Goal: Task Accomplishment & Management: Complete application form

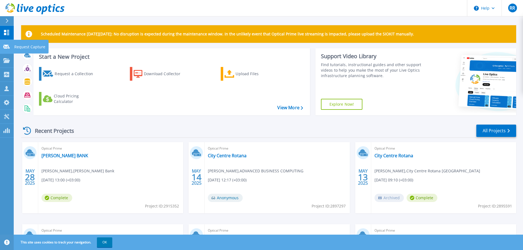
click at [6, 48] on icon at bounding box center [6, 47] width 7 height 4
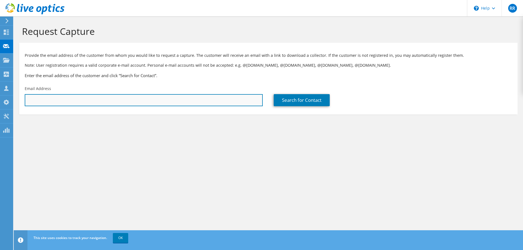
click at [63, 101] on input "text" at bounding box center [144, 100] width 238 height 12
click at [88, 100] on input "text" at bounding box center [144, 100] width 238 height 12
paste input "asotelo@northwestern.edu"
type input "asotelo@northwestern.edu"
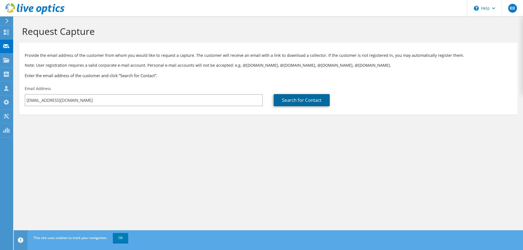
click at [289, 101] on link "Search for Contact" at bounding box center [302, 100] width 56 height 12
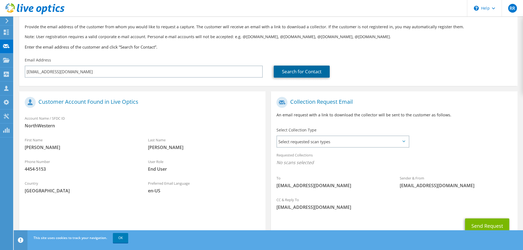
scroll to position [50, 0]
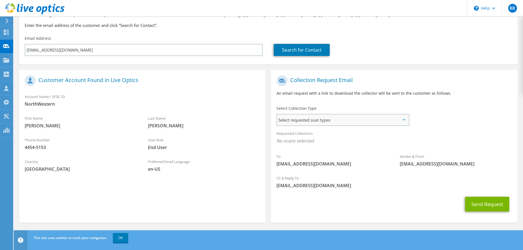
click at [405, 119] on span "Select requested scan types" at bounding box center [342, 119] width 131 height 11
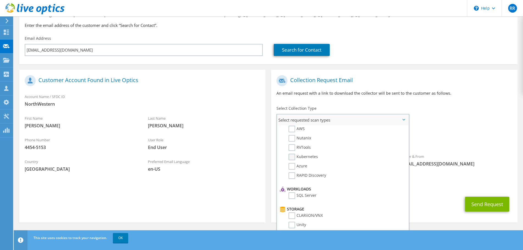
scroll to position [0, 0]
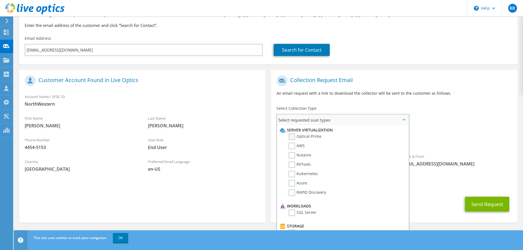
click at [292, 136] on label "Optical Prime" at bounding box center [304, 136] width 33 height 7
click at [0, 0] on input "Optical Prime" at bounding box center [0, 0] width 0 height 0
click at [480, 203] on button "Send Request" at bounding box center [487, 205] width 44 height 15
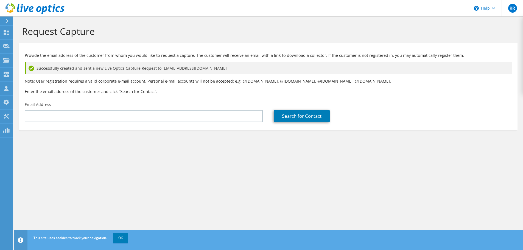
click at [163, 110] on div "Email Address" at bounding box center [143, 112] width 249 height 26
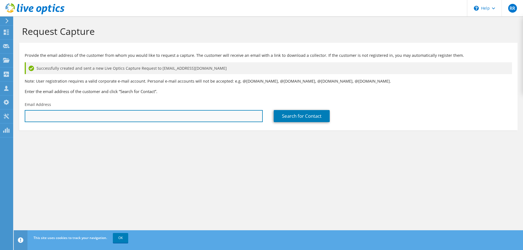
click at [160, 116] on input "text" at bounding box center [144, 116] width 238 height 12
paste input "simplivity environment"
type input "simplivity environment"
drag, startPoint x: 89, startPoint y: 114, endPoint x: -61, endPoint y: 113, distance: 149.3
click at [0, 113] on html "RR Channel Partner [PERSON_NAME] [EMAIL_ADDRESS][DOMAIN_NAME] ADVANCED BUSINESS…" at bounding box center [261, 125] width 523 height 250
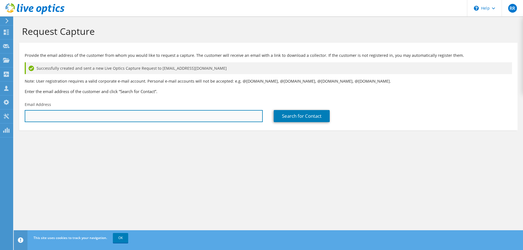
click at [97, 113] on input "text" at bounding box center [144, 116] width 238 height 12
paste input "[EMAIL_ADDRESS][DOMAIN_NAME]"
type input "[EMAIL_ADDRESS][DOMAIN_NAME]"
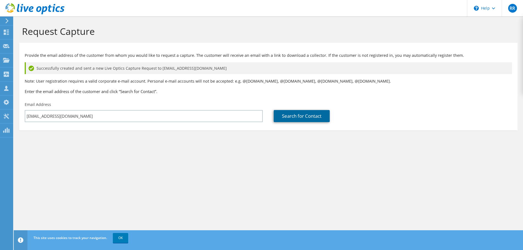
click at [296, 119] on link "Search for Contact" at bounding box center [302, 116] width 56 height 12
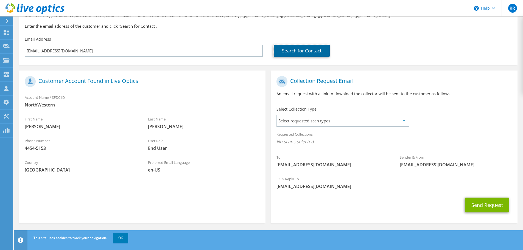
scroll to position [66, 0]
